Goal: Task Accomplishment & Management: Use online tool/utility

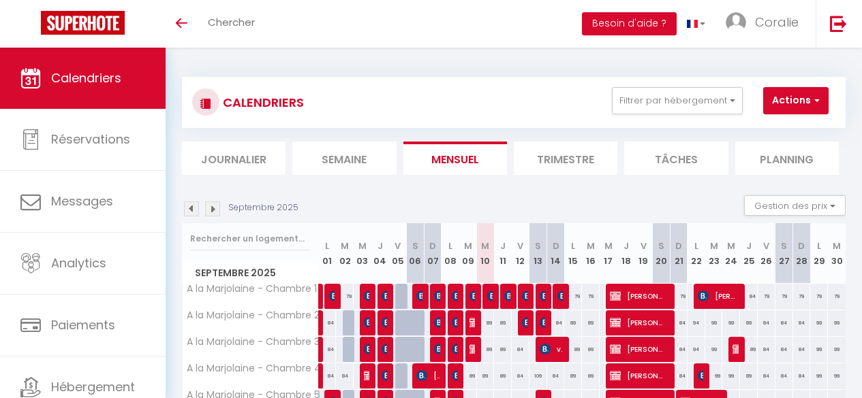
select select
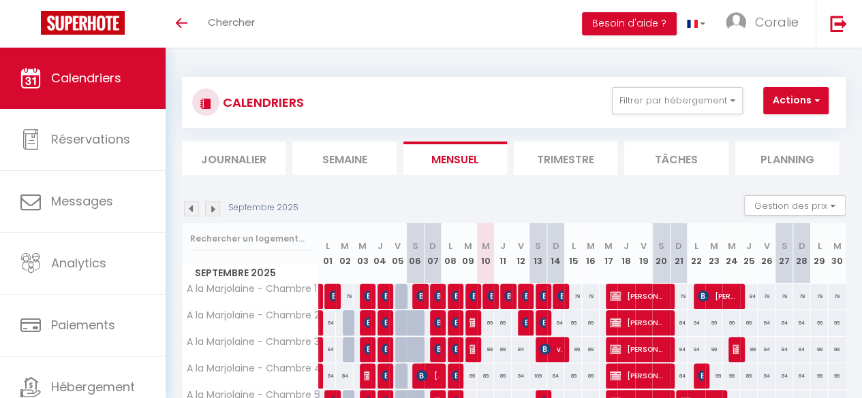
scroll to position [136, 0]
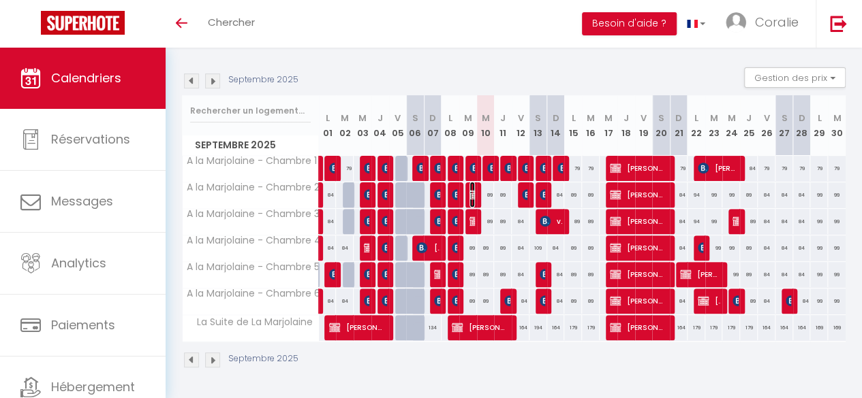
click at [469, 189] on img at bounding box center [474, 194] width 11 height 11
select select "OK"
select select "0"
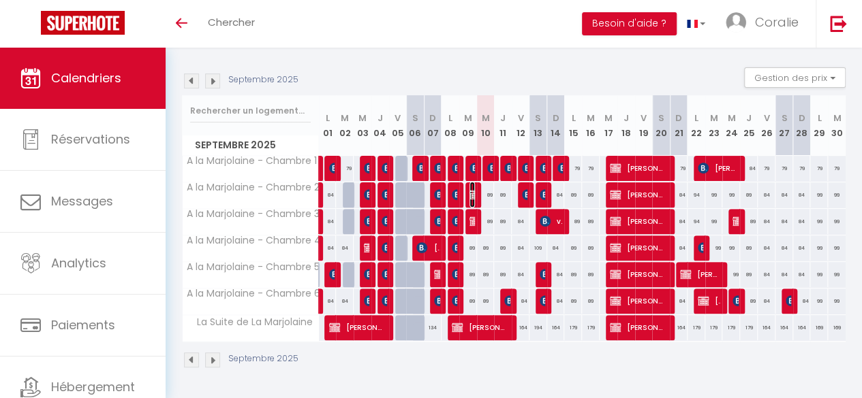
select select "1"
select select
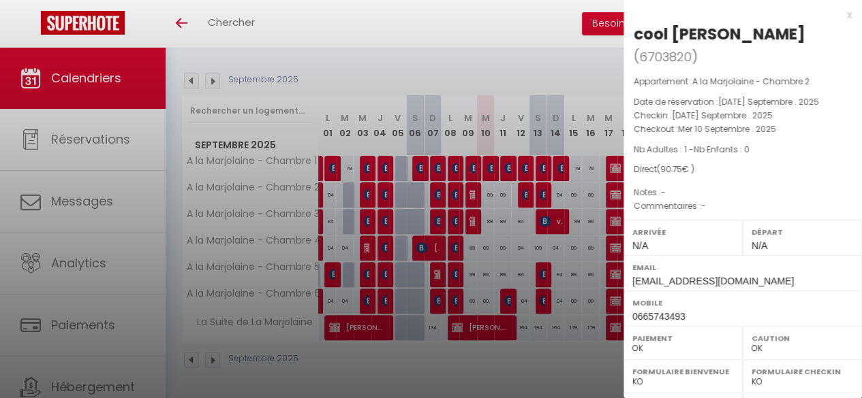
click at [537, 58] on div at bounding box center [431, 199] width 862 height 398
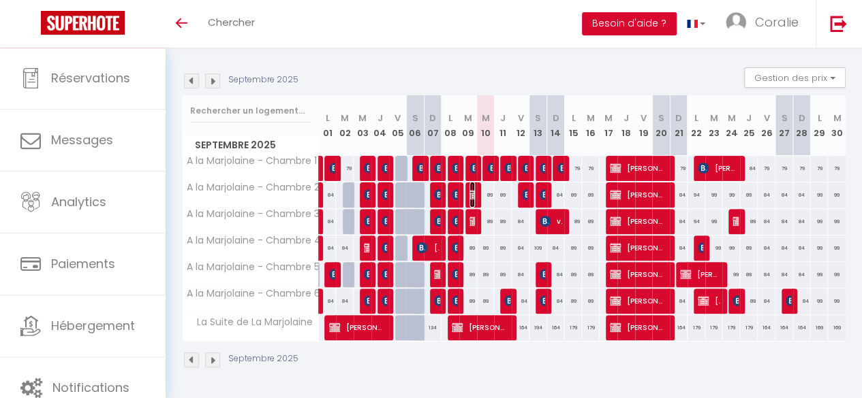
click at [470, 189] on img at bounding box center [474, 194] width 11 height 11
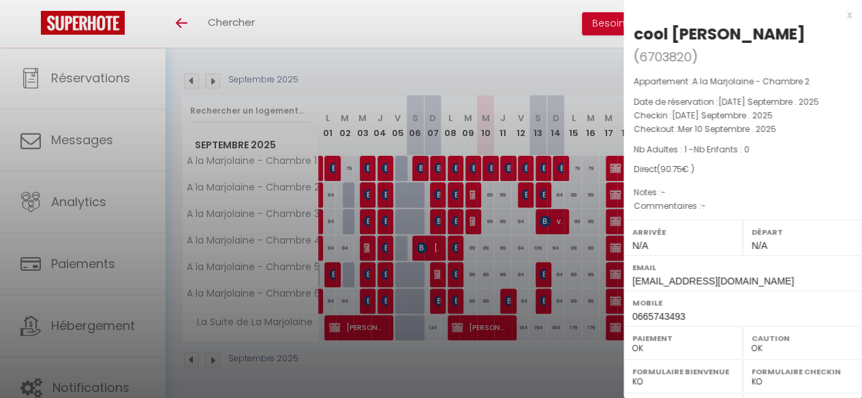
click at [535, 65] on div at bounding box center [431, 199] width 862 height 398
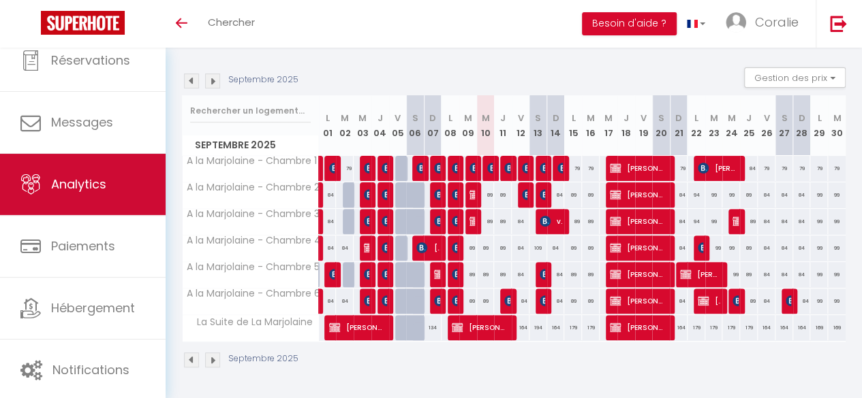
click at [100, 198] on link "Analytics" at bounding box center [83, 184] width 166 height 61
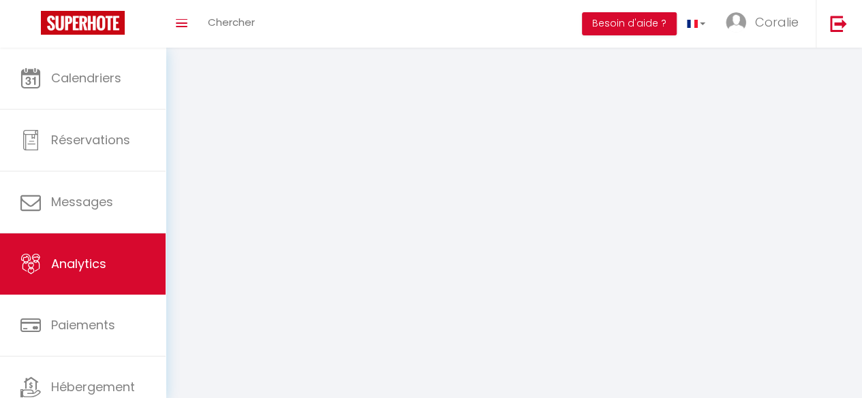
select select "2025"
select select "9"
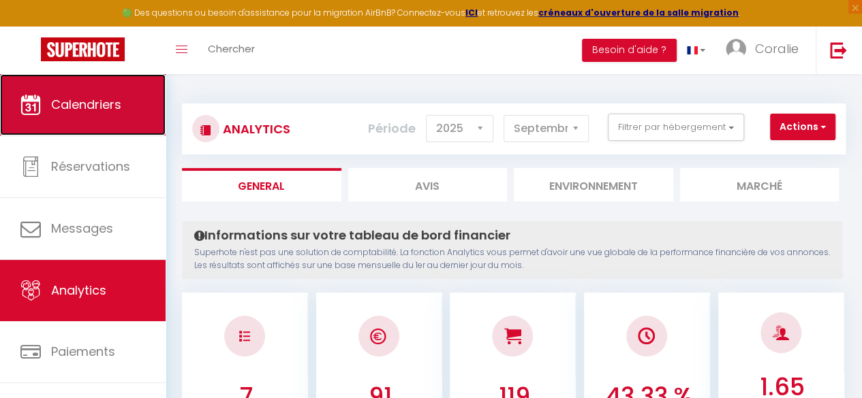
click at [94, 115] on link "Calendriers" at bounding box center [83, 104] width 166 height 61
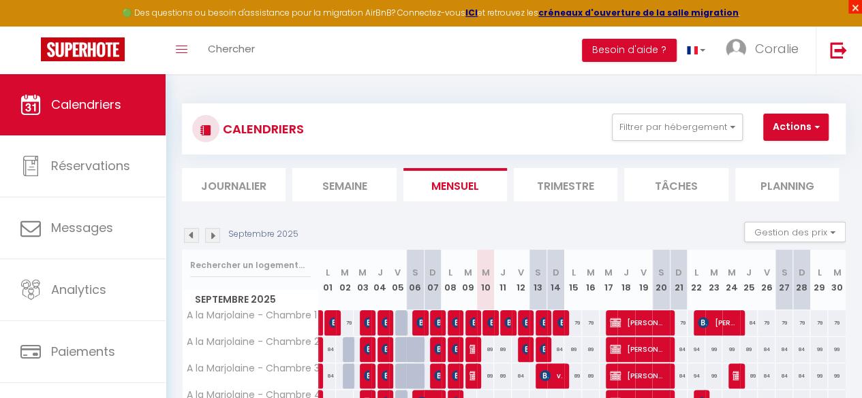
click at [854, 5] on span "×" at bounding box center [855, 7] width 14 height 14
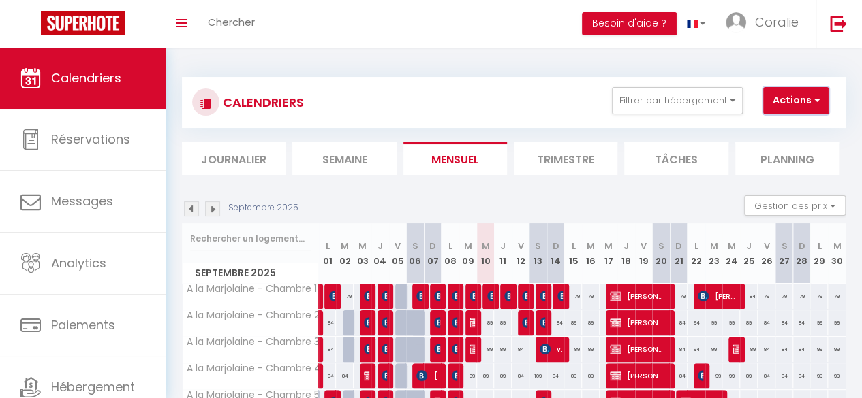
click at [798, 95] on button "Actions" at bounding box center [795, 100] width 65 height 27
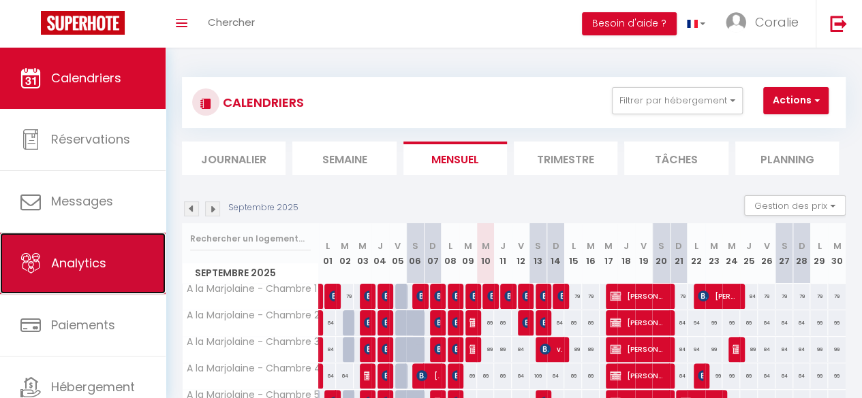
click at [93, 289] on link "Analytics" at bounding box center [83, 263] width 166 height 61
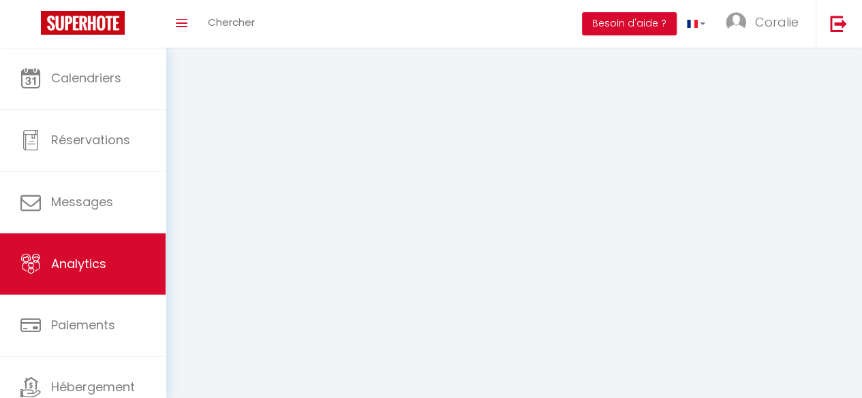
select select "2025"
select select "9"
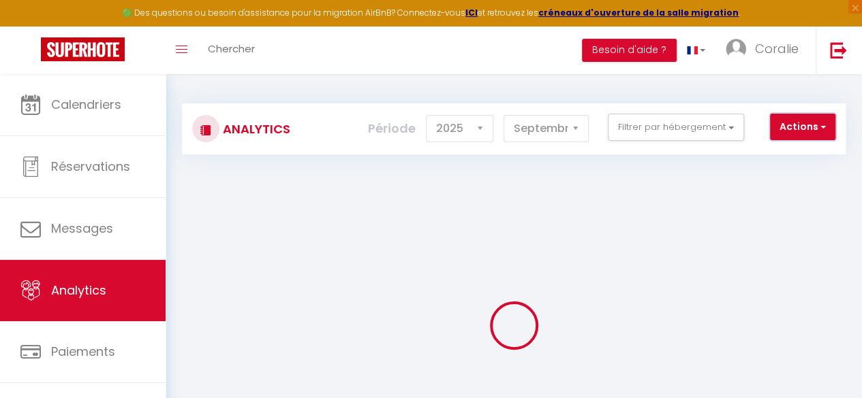
click at [823, 116] on button "Actions" at bounding box center [802, 127] width 65 height 27
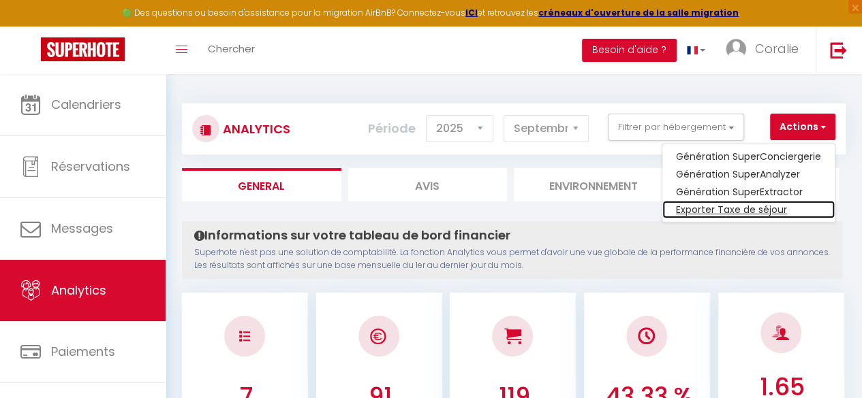
click at [771, 207] on link "Exporter Taxe de séjour" at bounding box center [748, 210] width 172 height 18
select select "09"
select select "2025"
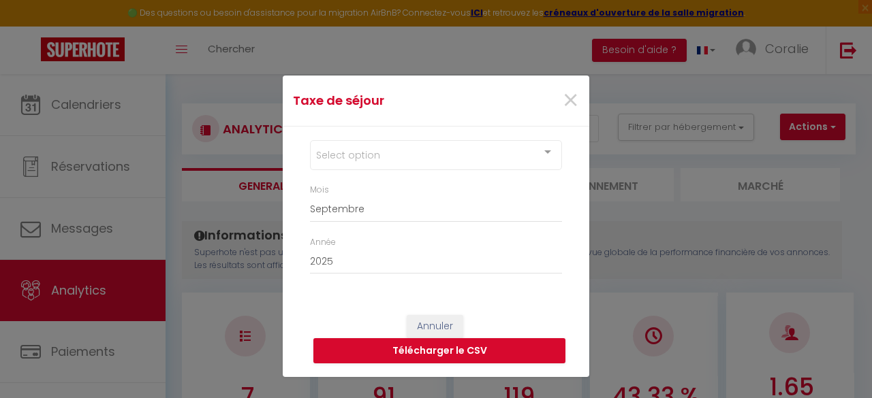
click at [400, 145] on div "Select option" at bounding box center [436, 155] width 252 height 30
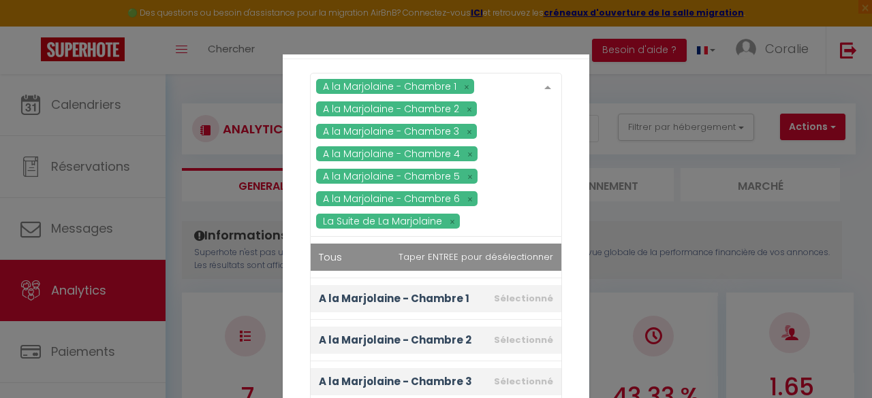
click at [390, 191] on div "A la Marjolaine - Chambre 1 A la Marjolaine - Chambre 2 A la Marjolaine - Chamb…" at bounding box center [436, 155] width 252 height 164
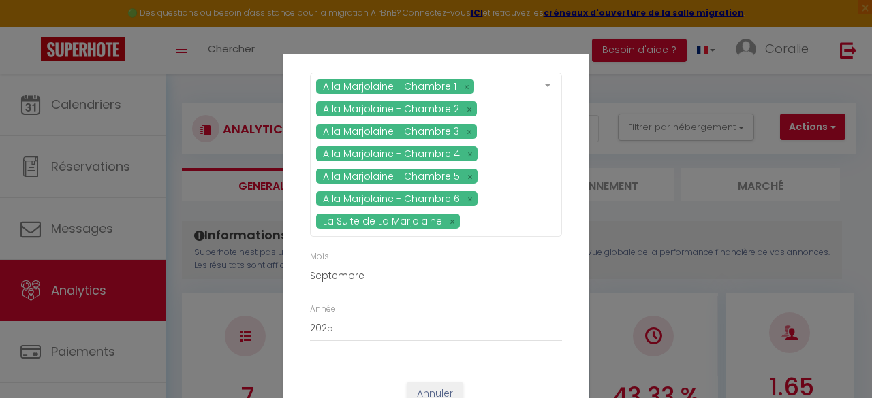
click at [559, 219] on div "A la Marjolaine - Chambre 1 A la Marjolaine - Chambre 2 A la Marjolaine - Chamb…" at bounding box center [436, 162] width 270 height 178
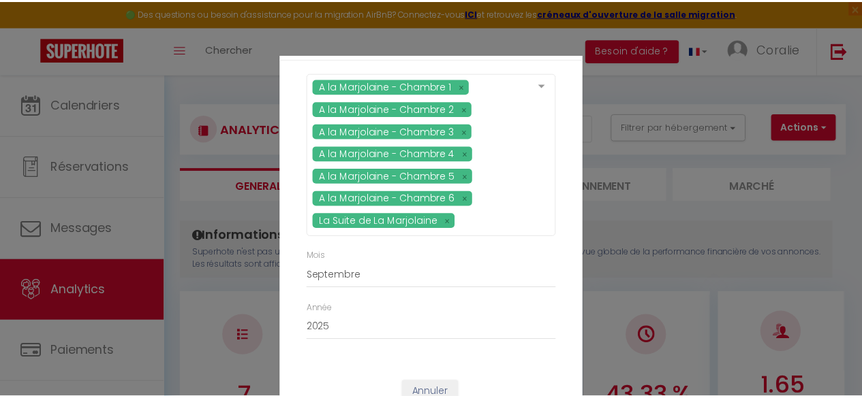
scroll to position [45, 0]
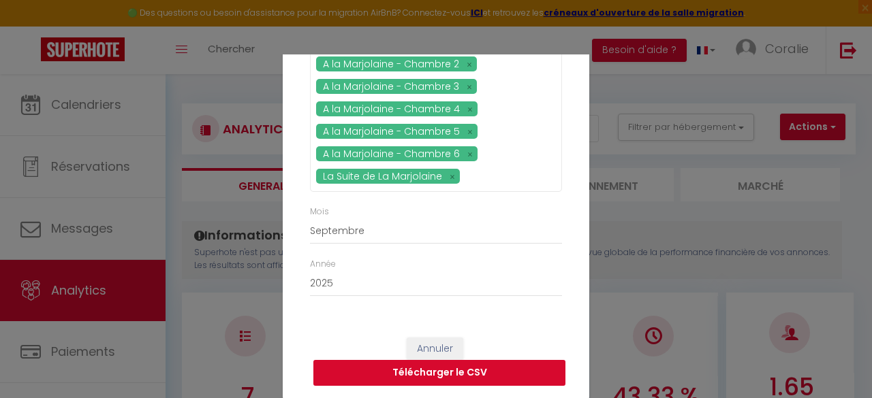
click at [484, 372] on button "Télécharger le CSV" at bounding box center [439, 373] width 252 height 26
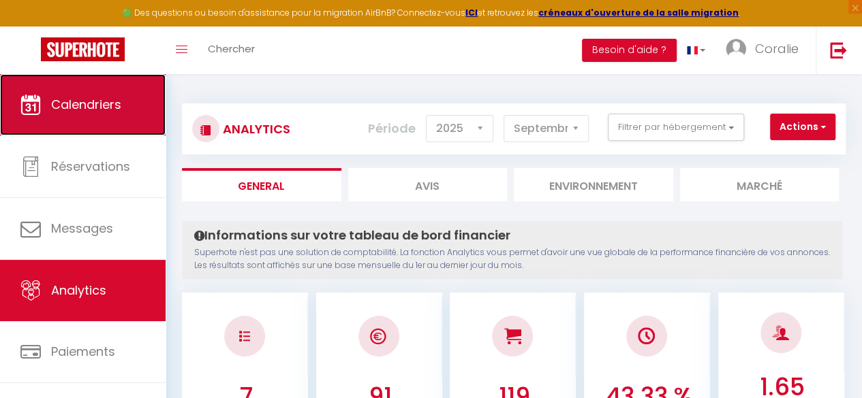
click at [50, 115] on link "Calendriers" at bounding box center [83, 104] width 166 height 61
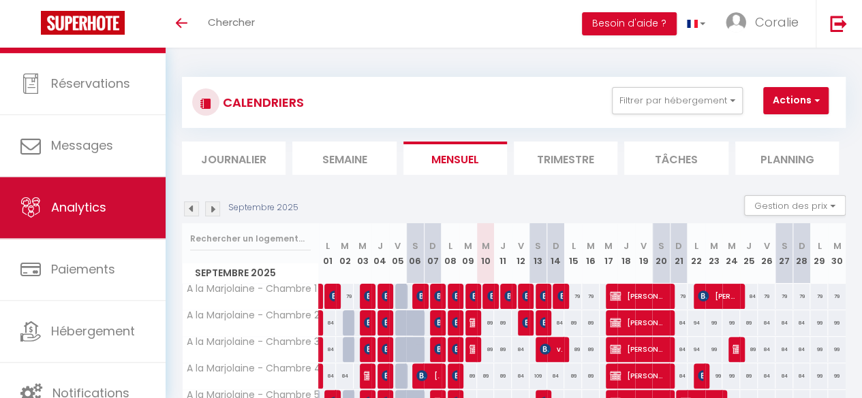
click at [106, 221] on link "Analytics" at bounding box center [83, 207] width 166 height 61
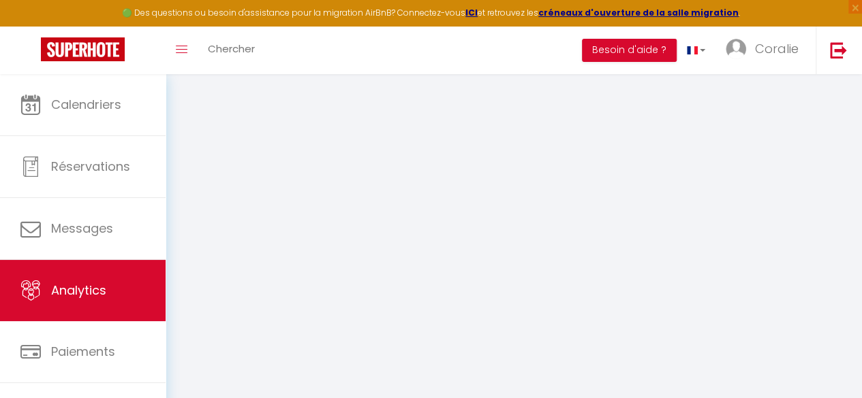
select select "2025"
select select "9"
